Goal: Task Accomplishment & Management: Use online tool/utility

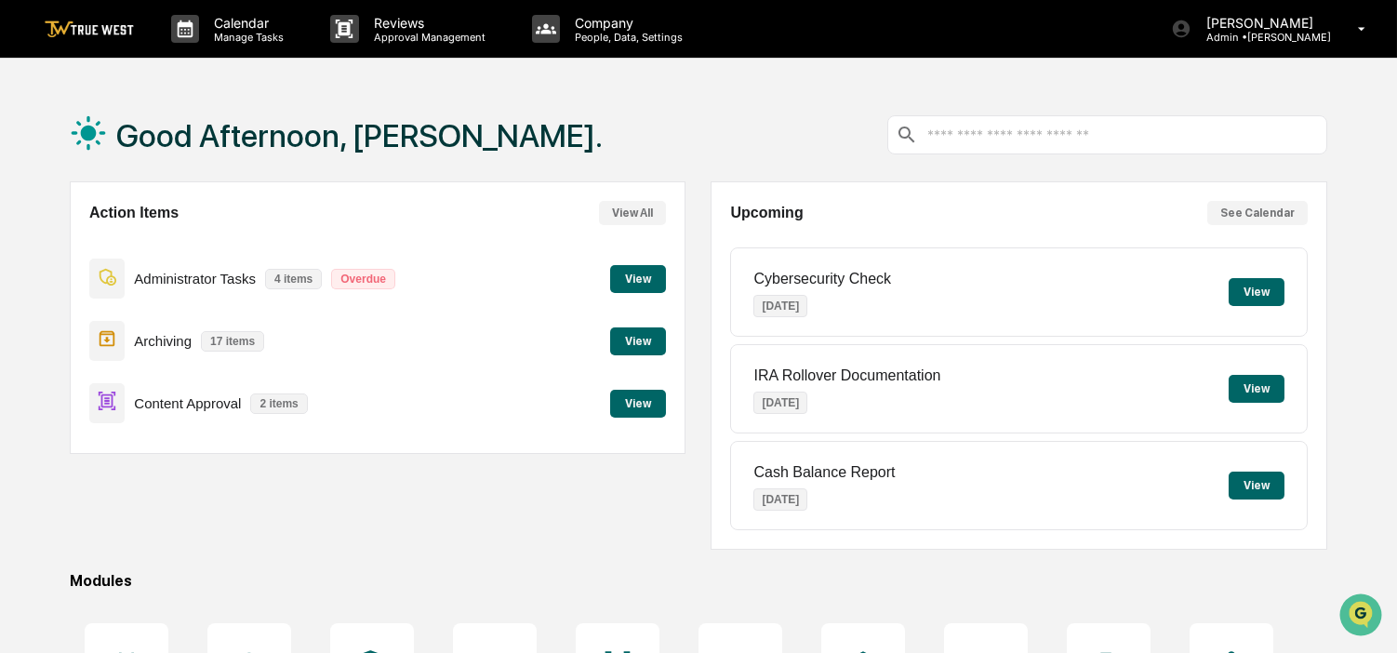
click at [626, 275] on button "View" at bounding box center [638, 279] width 56 height 28
click at [627, 401] on button "View" at bounding box center [638, 404] width 56 height 28
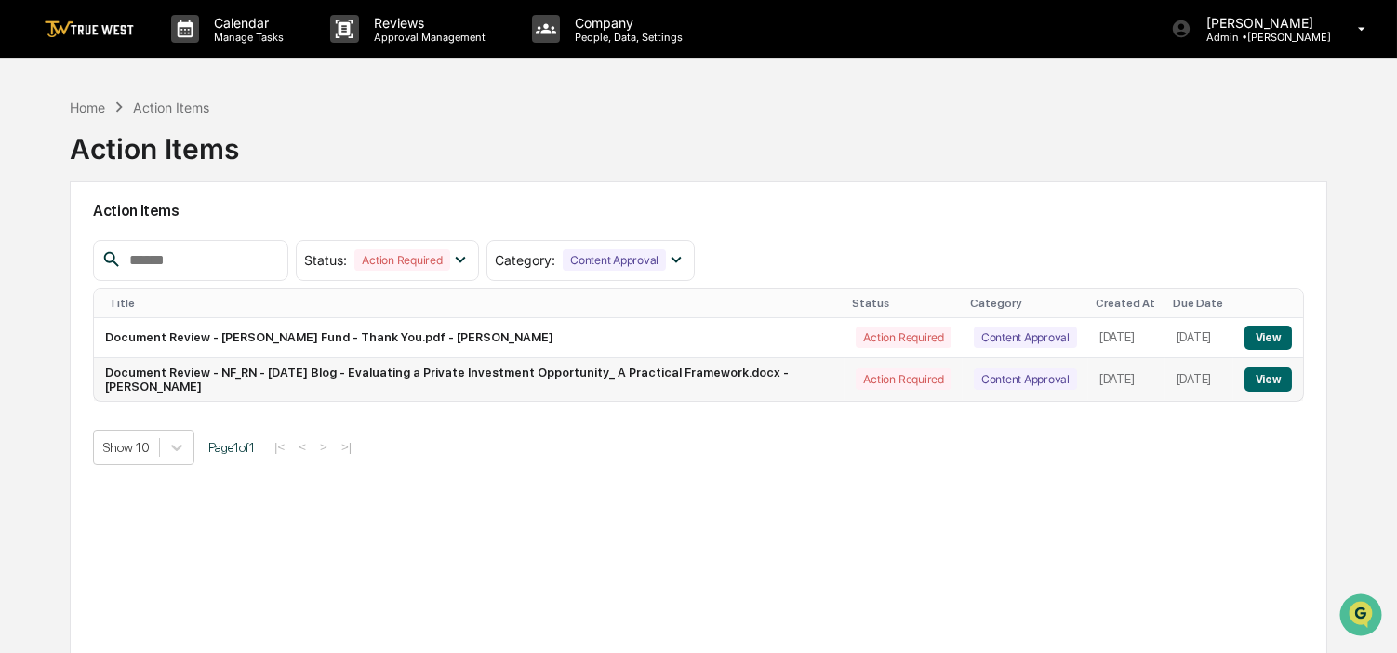
click at [1270, 380] on button "View" at bounding box center [1268, 380] width 47 height 24
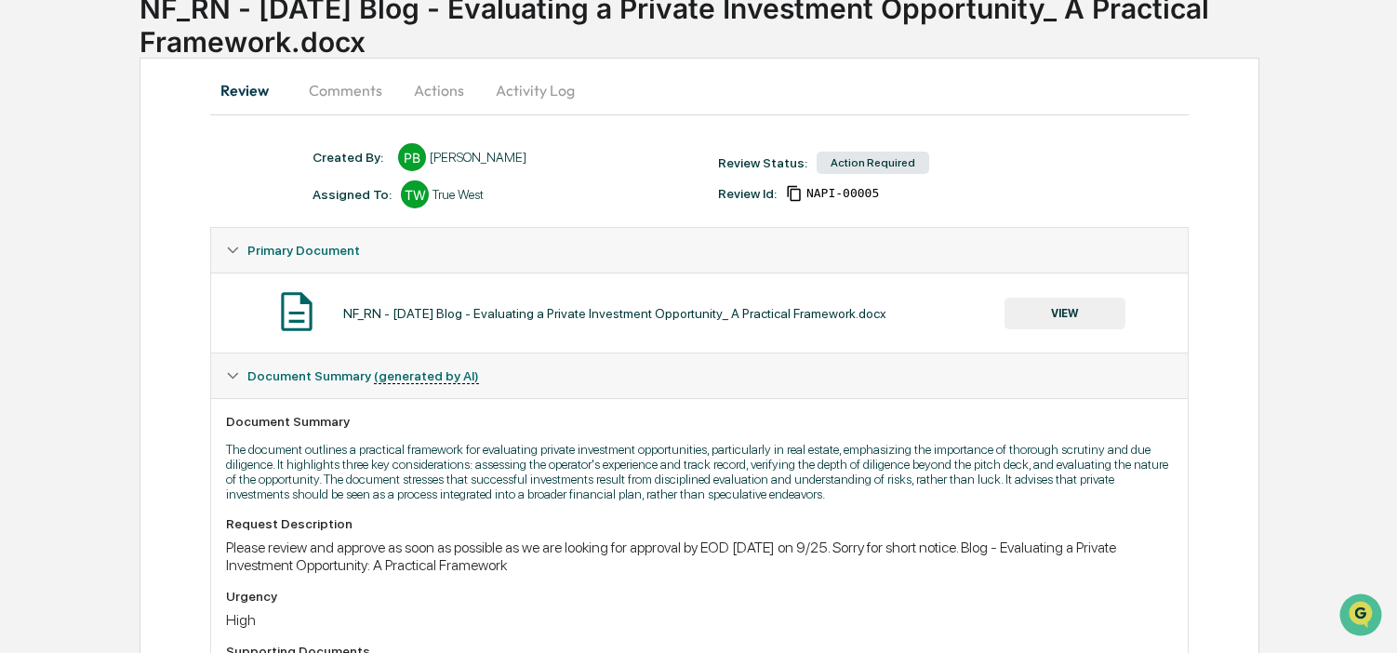
scroll to position [4, 0]
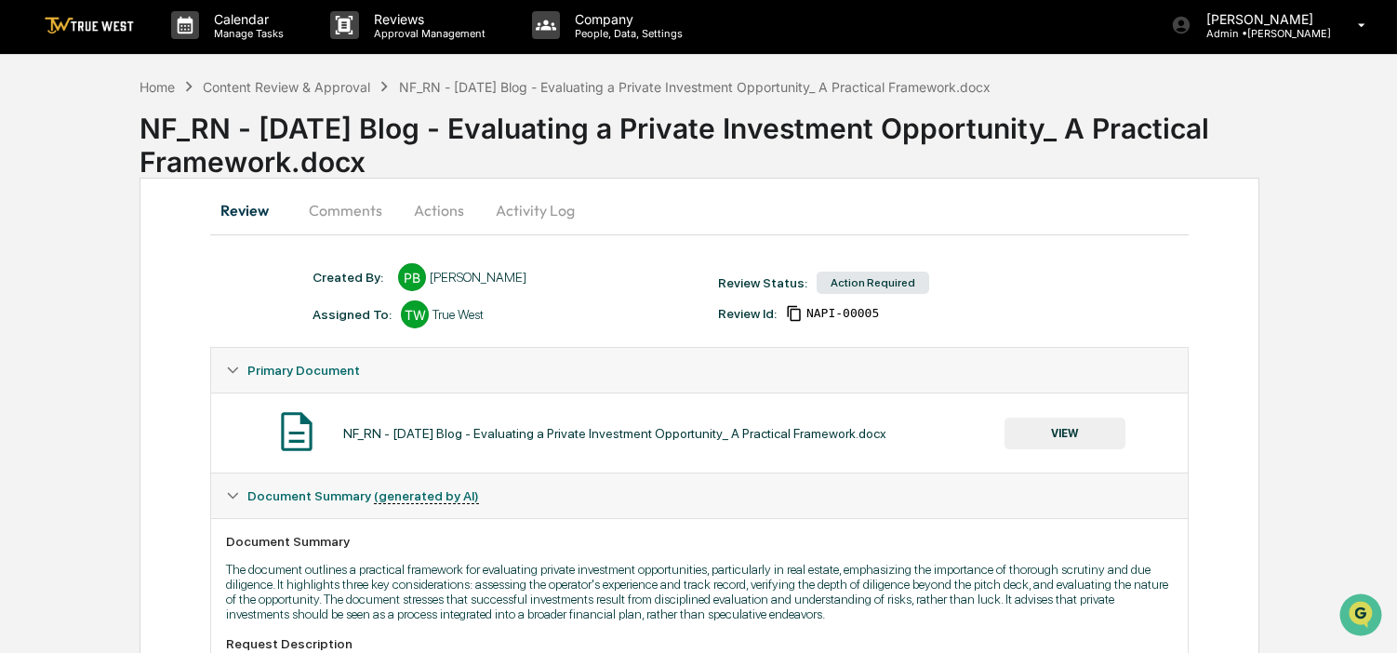
click at [1061, 425] on button "VIEW" at bounding box center [1065, 434] width 121 height 32
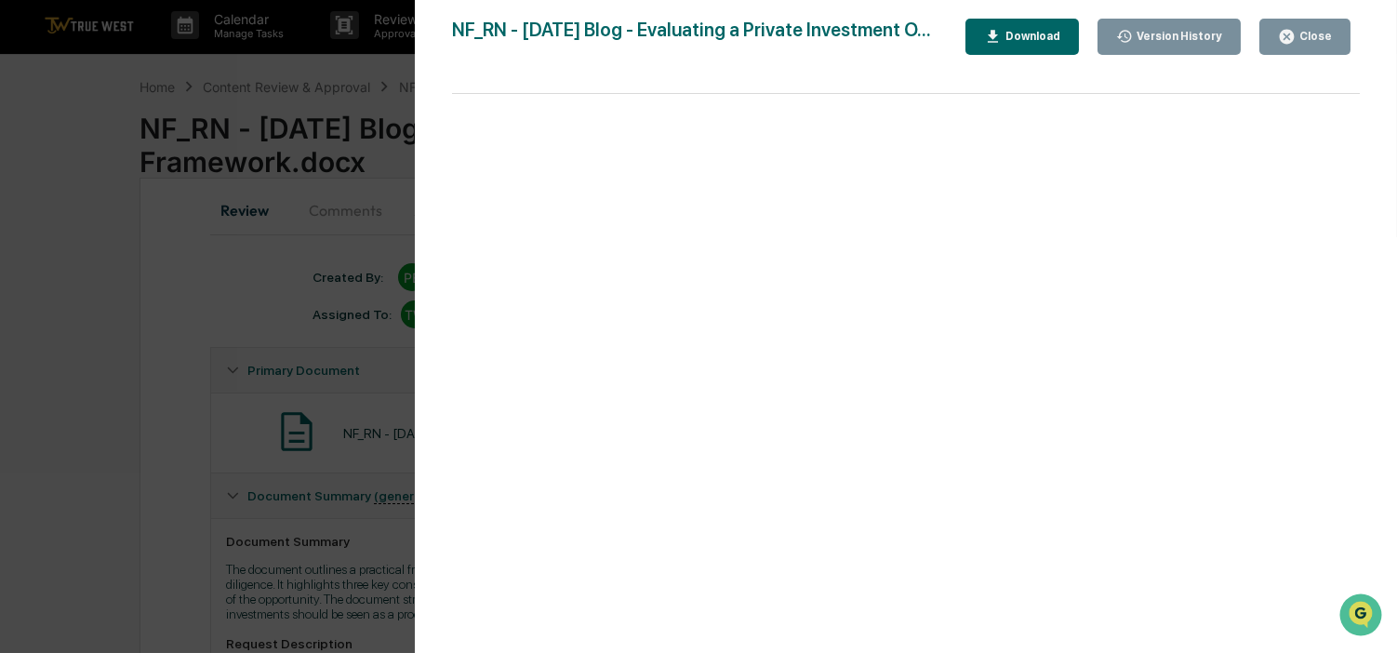
click at [1309, 34] on div "Close" at bounding box center [1314, 36] width 36 height 13
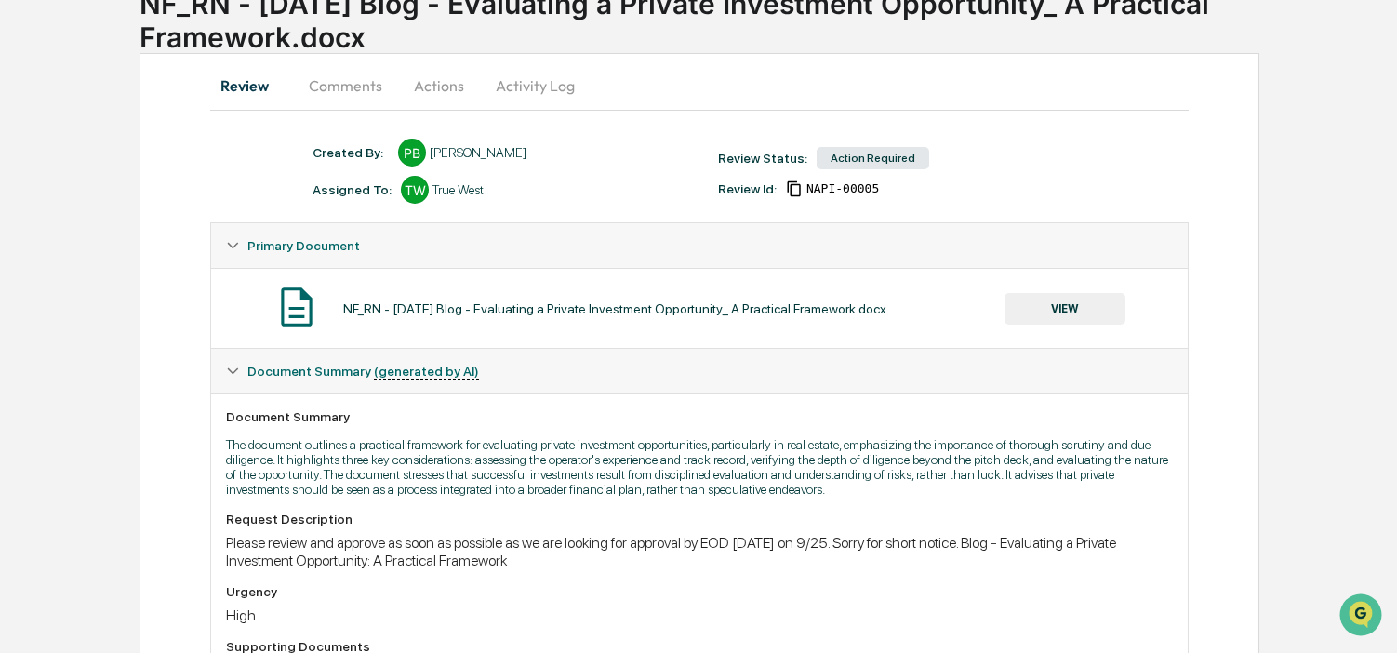
scroll to position [0, 0]
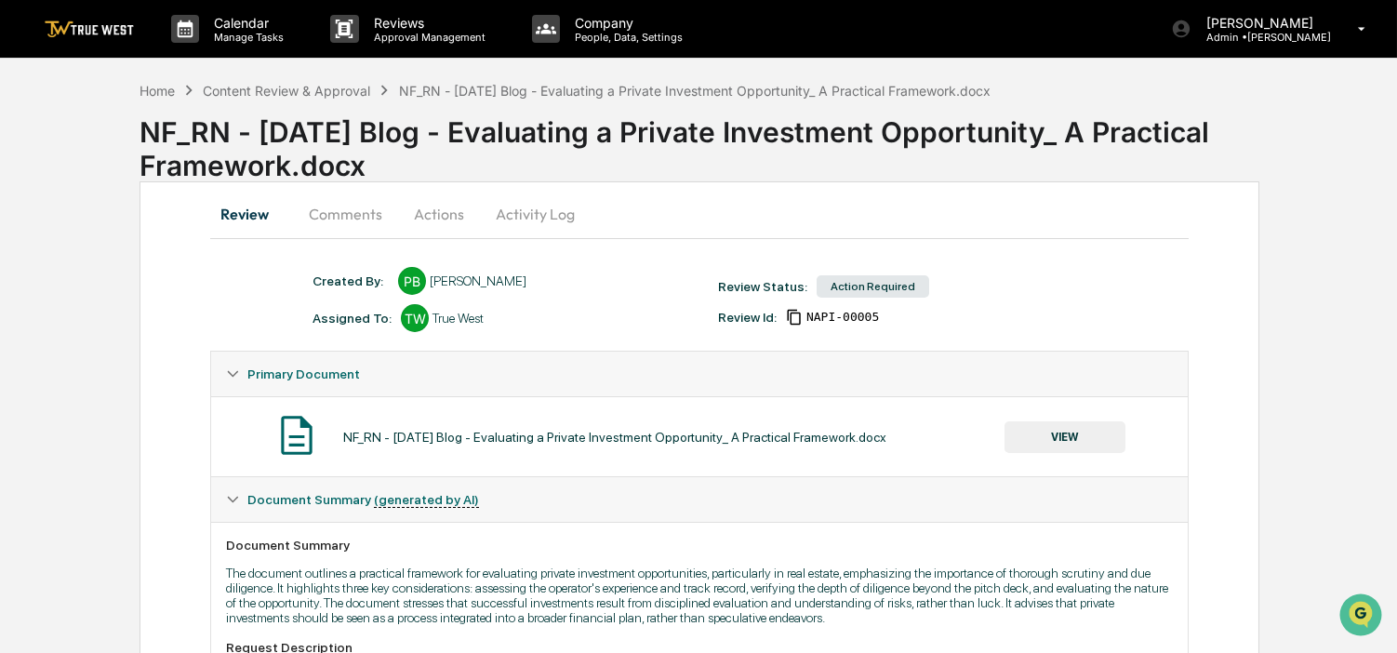
click at [387, 215] on button "Comments" at bounding box center [345, 214] width 103 height 45
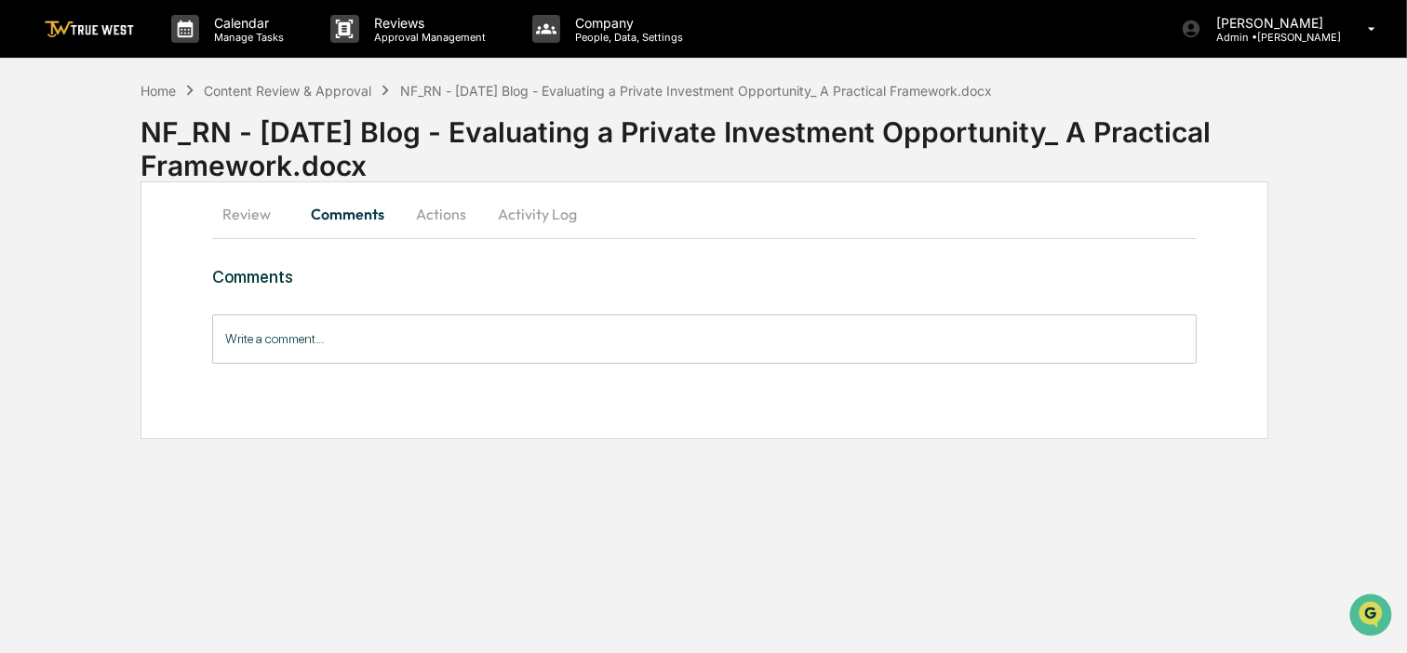
click at [366, 329] on input "Write a comment..." at bounding box center [704, 338] width 984 height 49
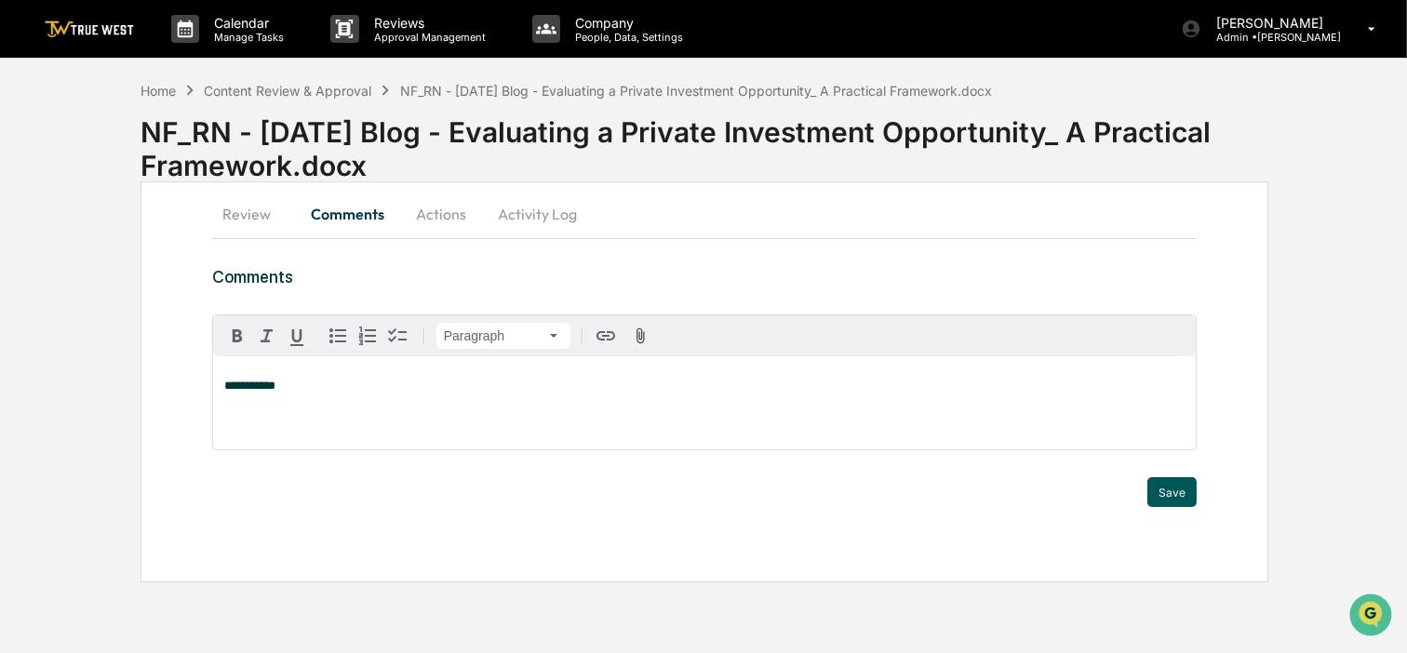
click at [1168, 486] on button "Save" at bounding box center [1171, 492] width 49 height 30
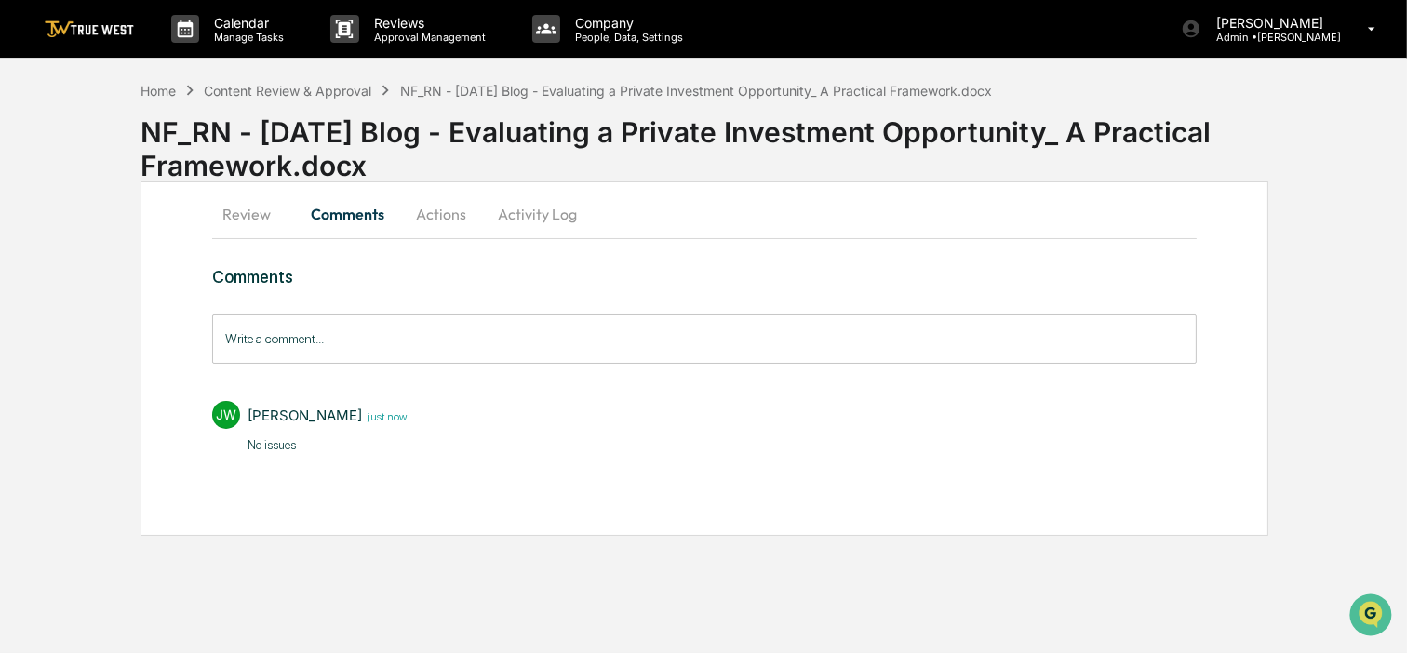
click at [524, 211] on button "Activity Log" at bounding box center [537, 214] width 109 height 45
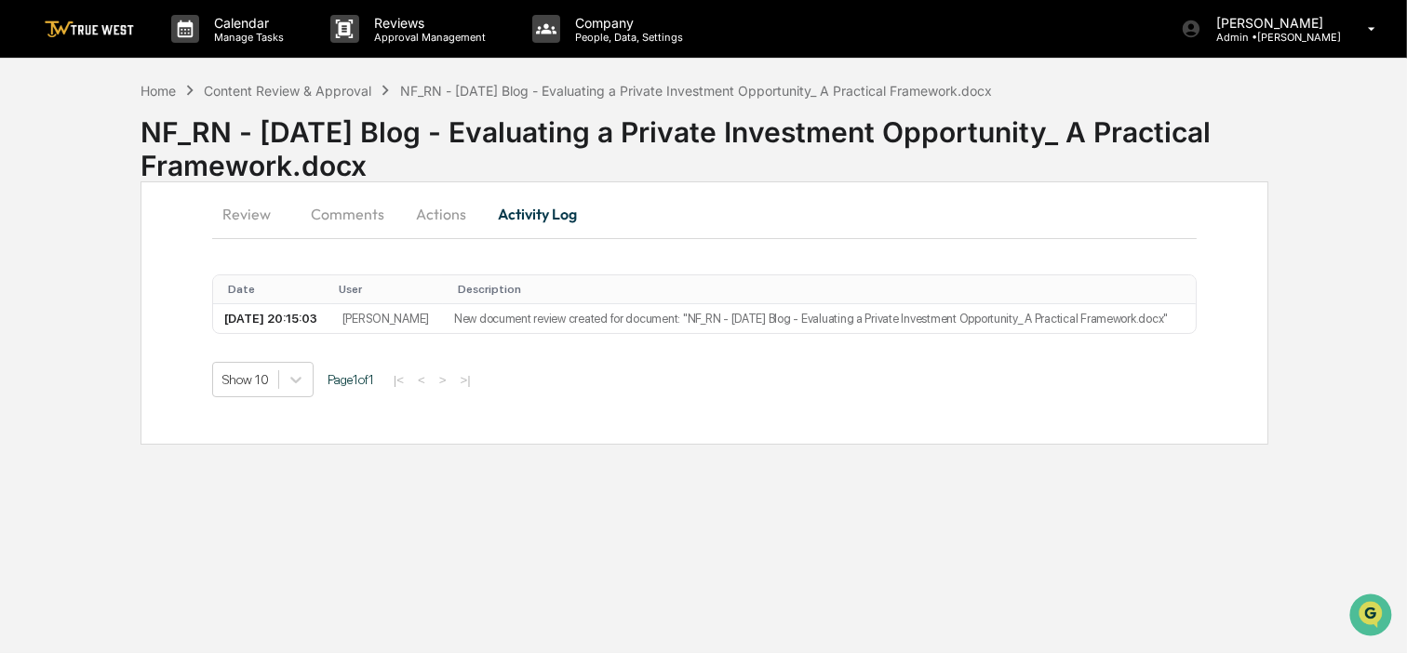
click at [444, 208] on button "Actions" at bounding box center [441, 214] width 84 height 45
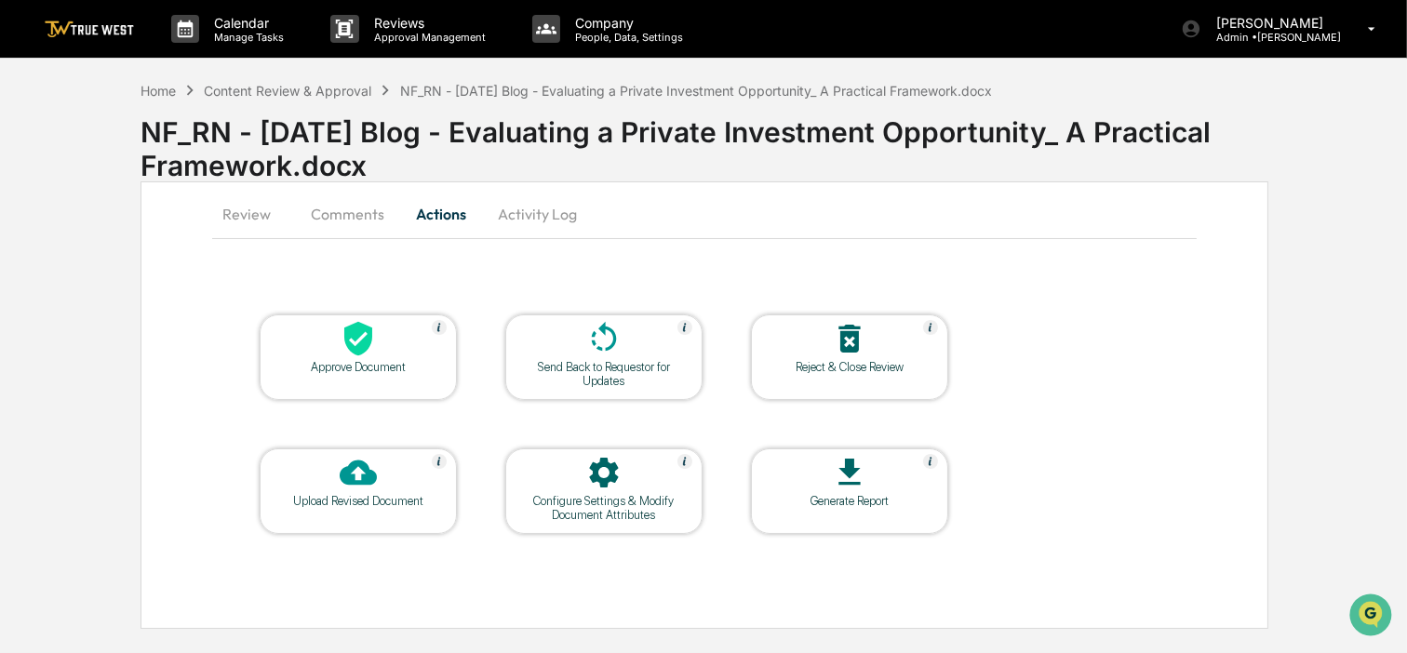
click at [384, 351] on div at bounding box center [358, 340] width 186 height 40
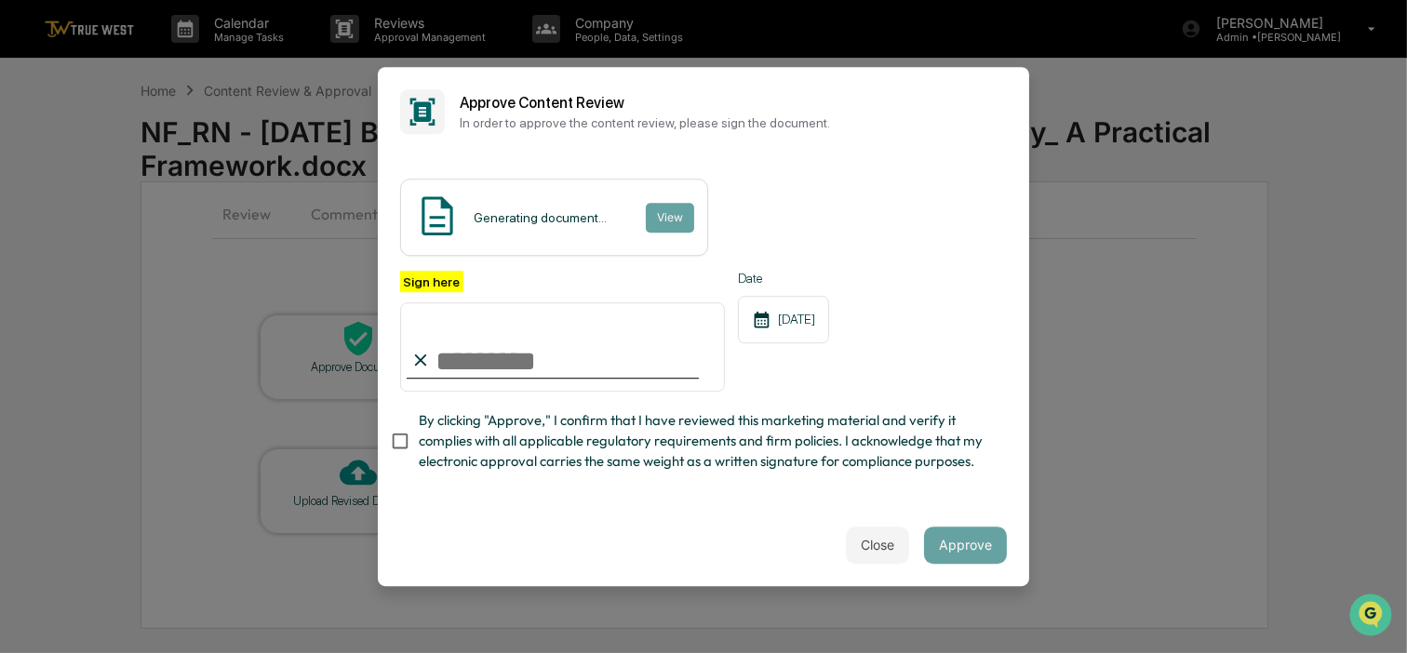
click at [499, 364] on input "Sign here" at bounding box center [562, 346] width 325 height 89
type input "**********"
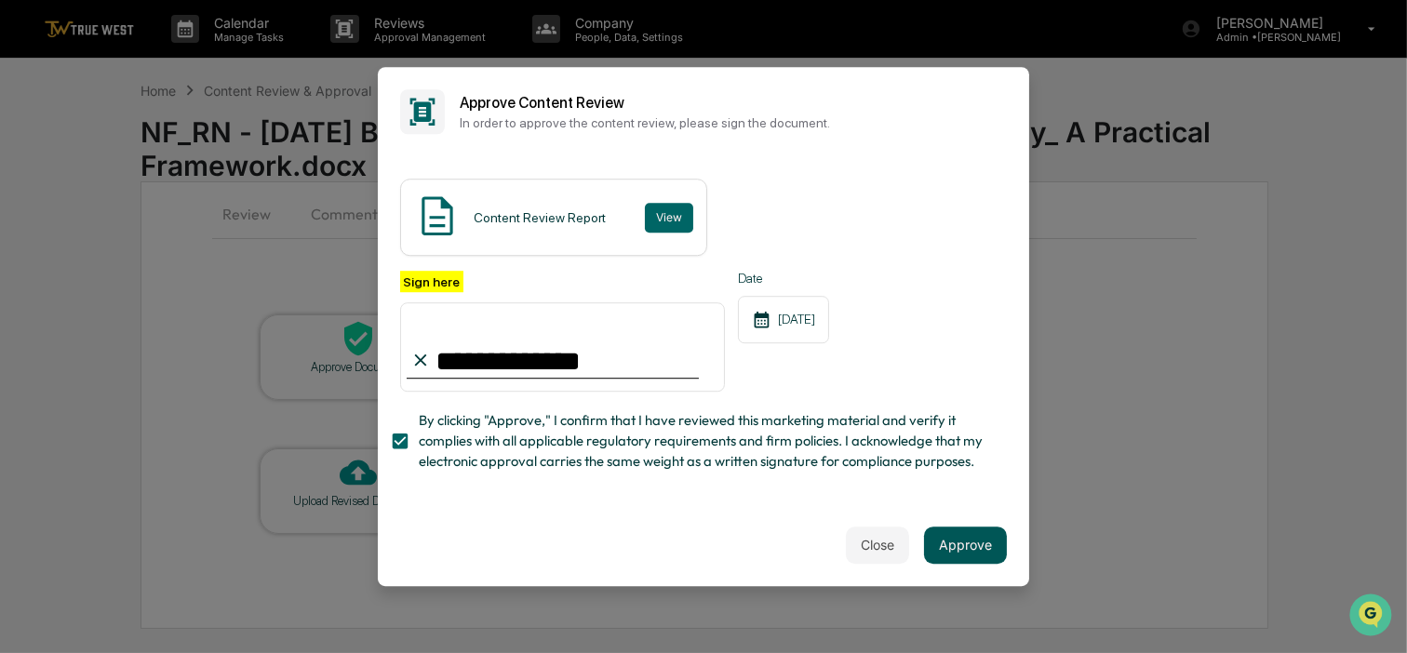
click at [982, 541] on button "Approve" at bounding box center [965, 545] width 83 height 37
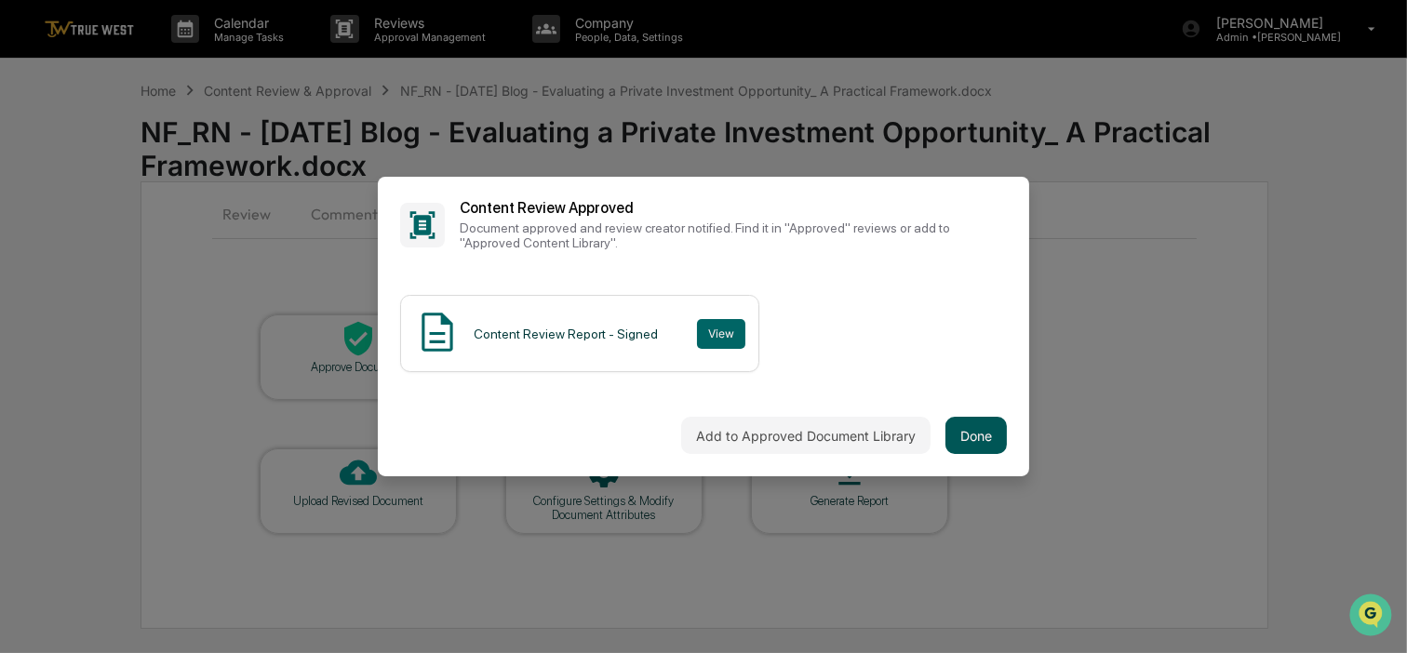
click at [977, 435] on button "Done" at bounding box center [975, 435] width 61 height 37
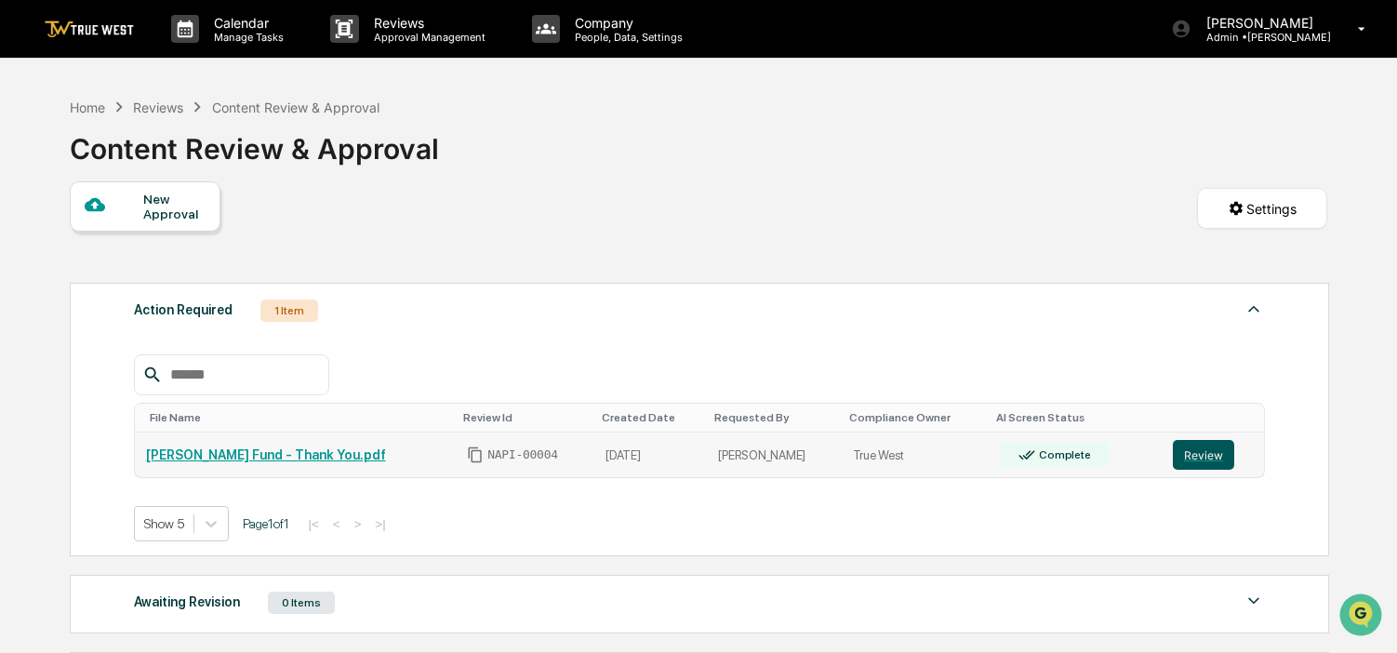
click at [1183, 453] on button "Review" at bounding box center [1203, 455] width 61 height 30
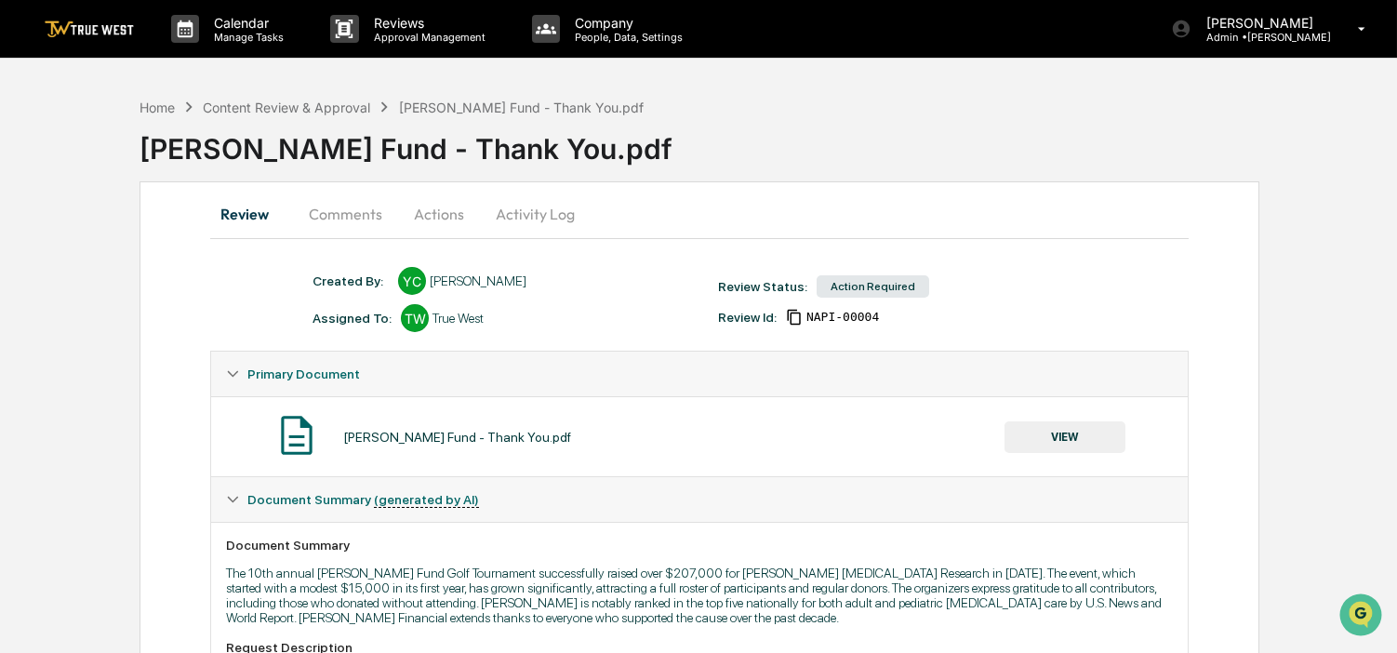
click at [516, 214] on button "Activity Log" at bounding box center [535, 214] width 109 height 45
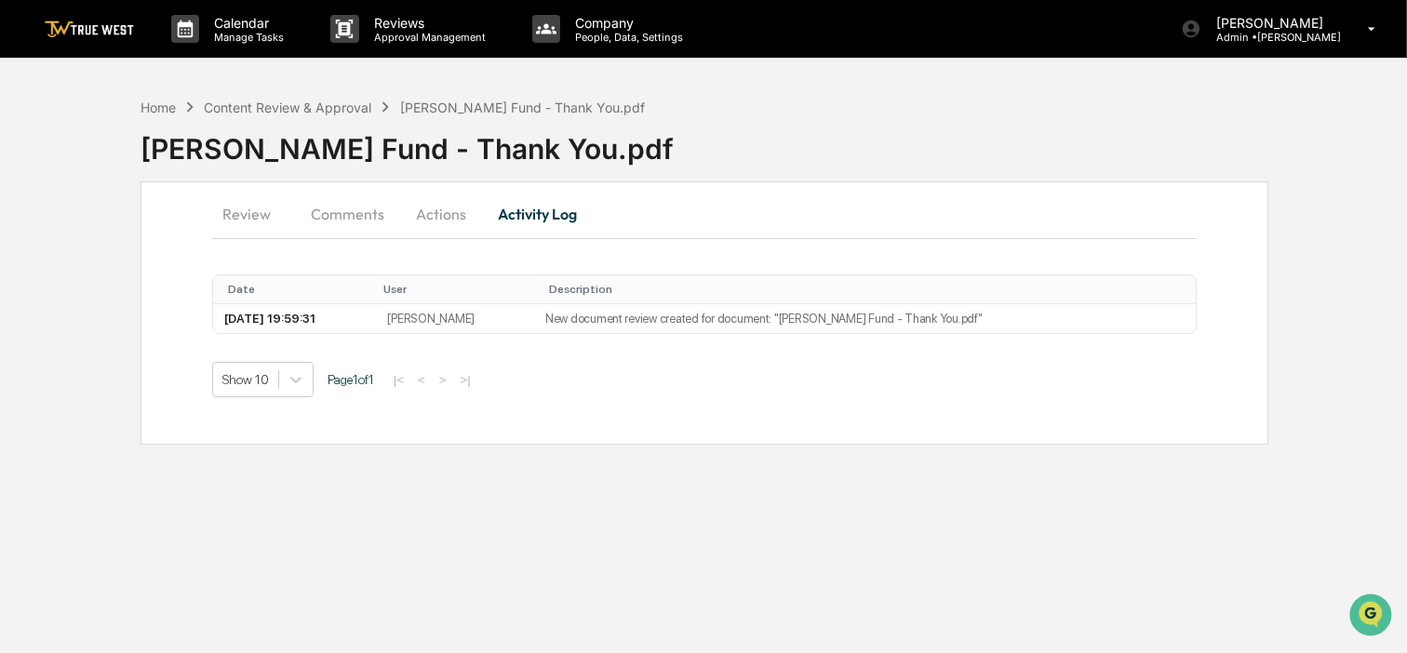
click at [471, 204] on button "Actions" at bounding box center [441, 214] width 84 height 45
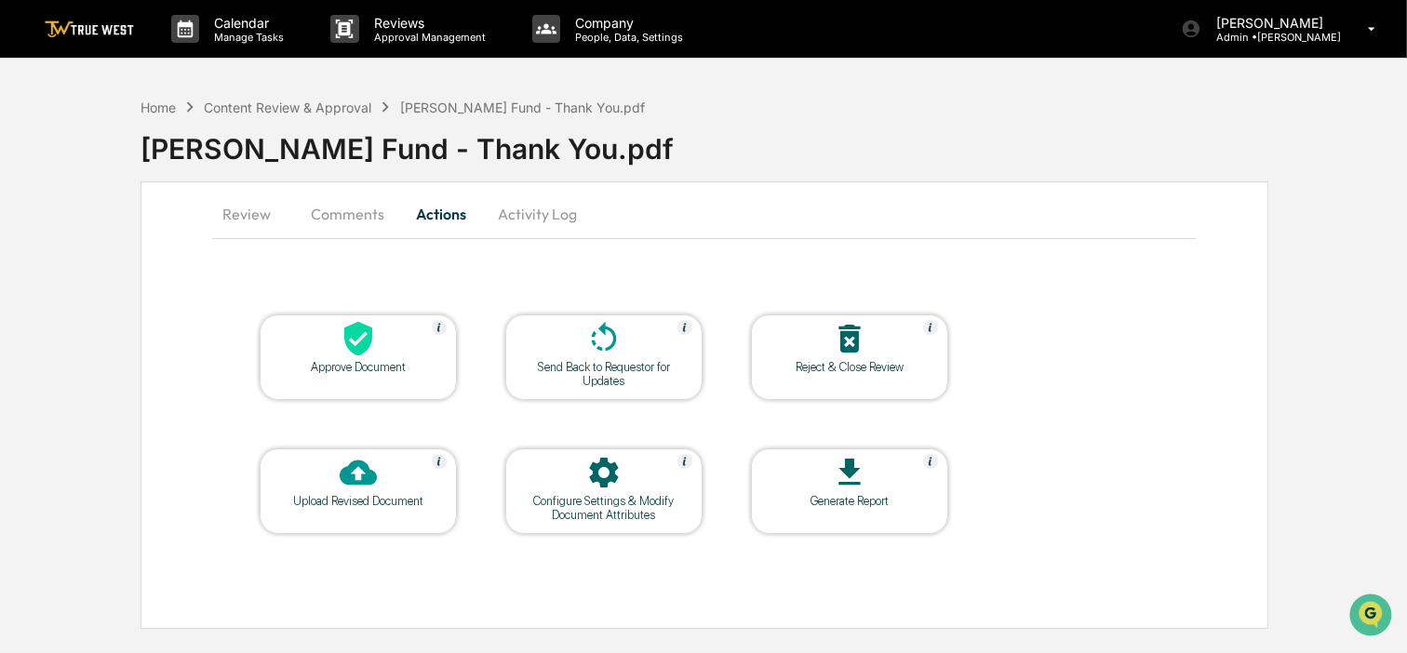
click at [381, 338] on div at bounding box center [358, 340] width 186 height 40
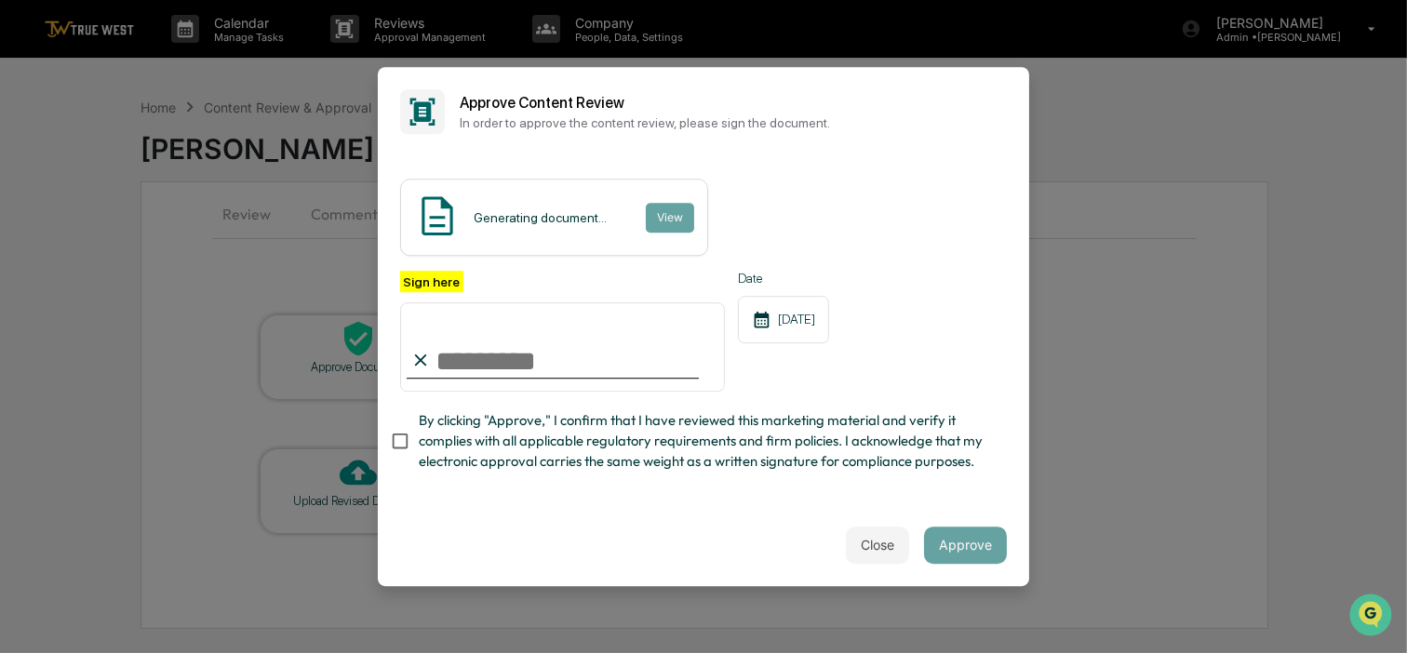
click at [567, 367] on input "Sign here" at bounding box center [562, 346] width 325 height 89
type input "**********"
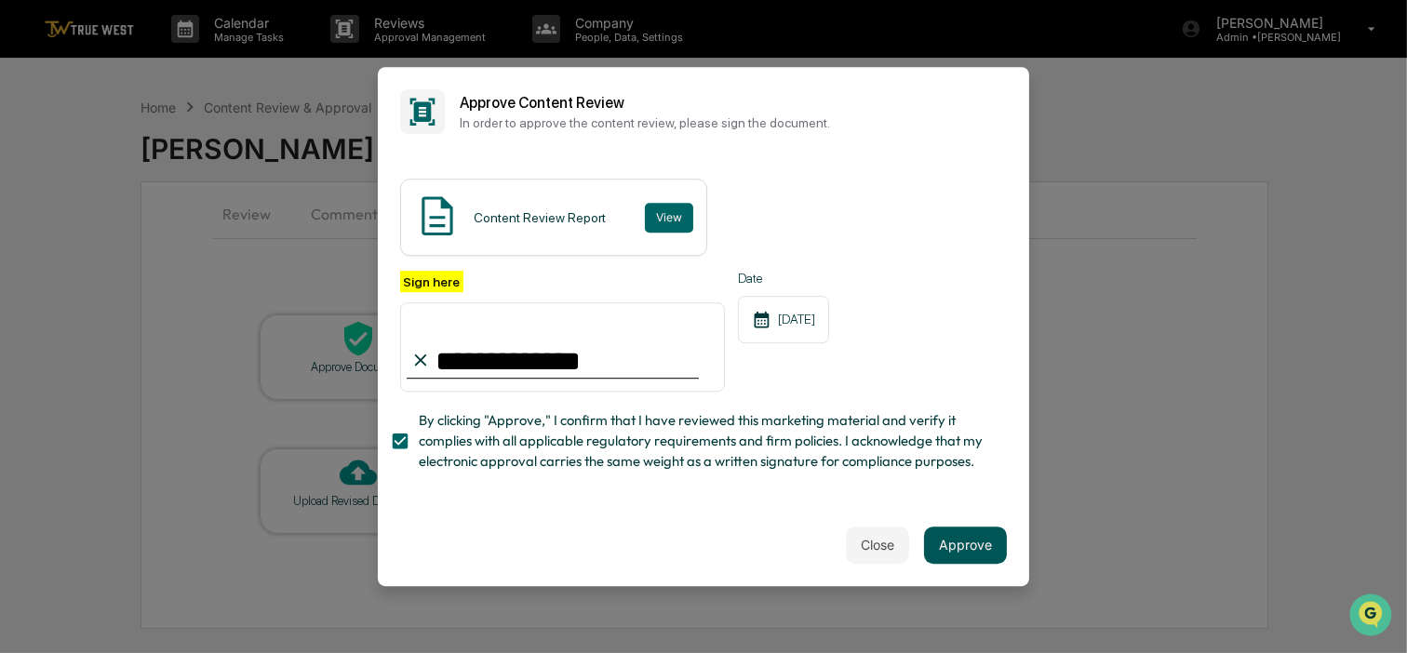
click at [956, 546] on button "Approve" at bounding box center [965, 545] width 83 height 37
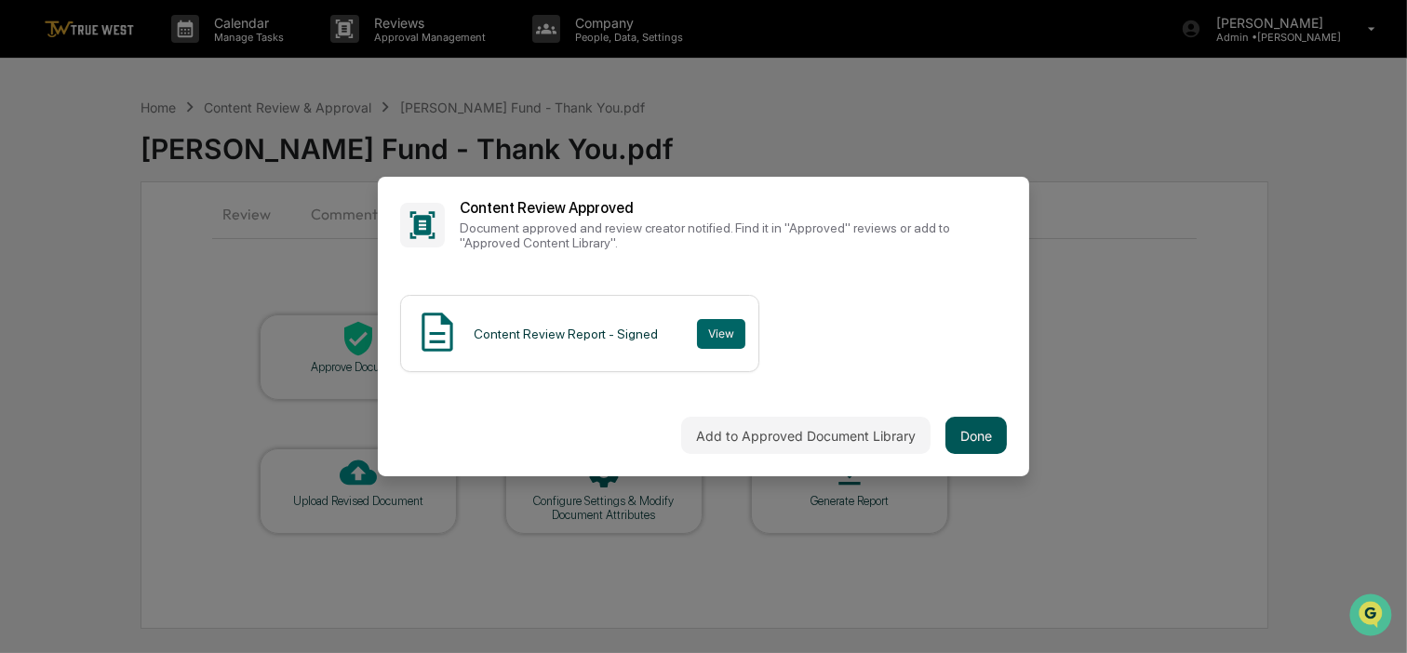
click at [971, 437] on button "Done" at bounding box center [975, 435] width 61 height 37
